Goal: Information Seeking & Learning: Compare options

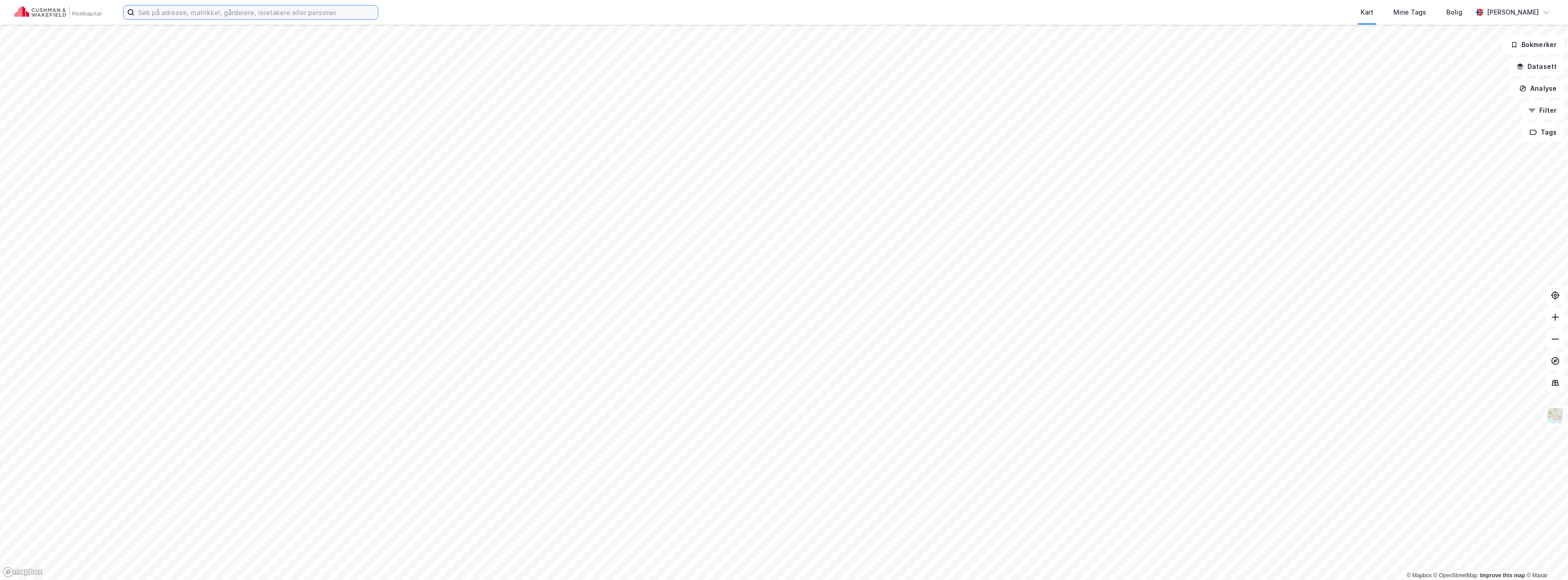
click at [202, 14] on input at bounding box center [256, 12] width 244 height 14
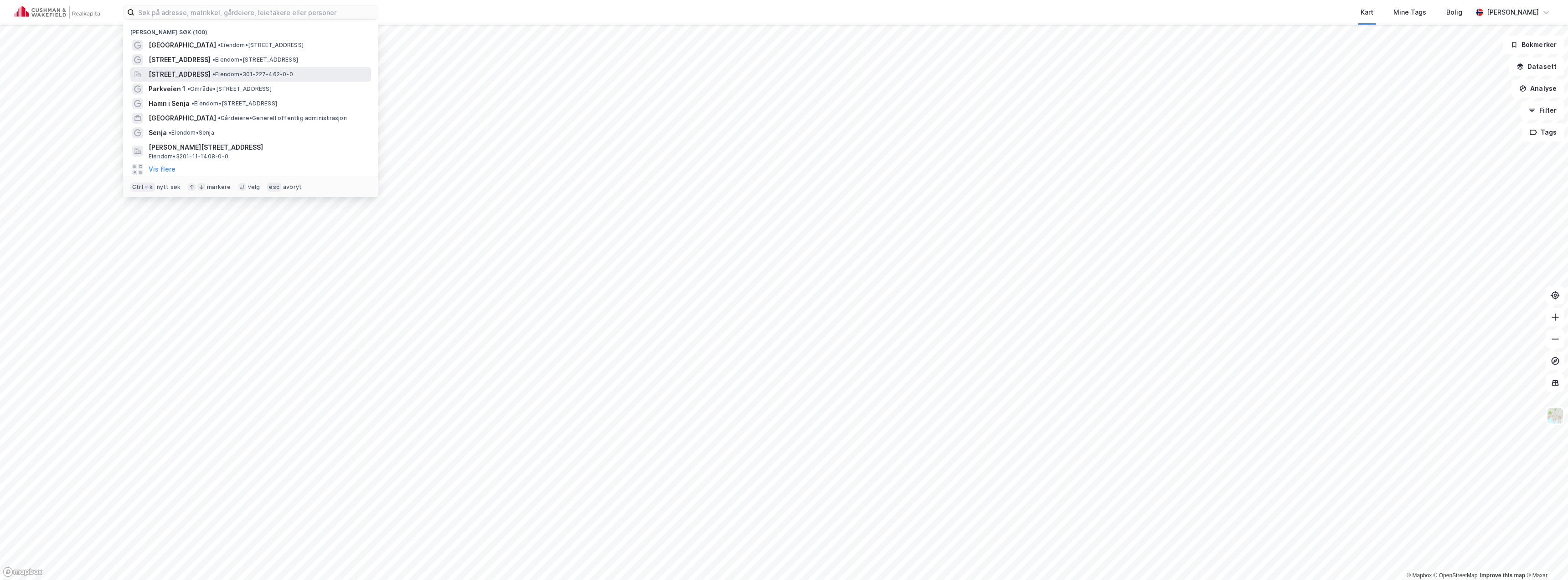
click at [210, 70] on span "[STREET_ADDRESS]" at bounding box center [179, 74] width 62 height 11
